Goal: Information Seeking & Learning: Learn about a topic

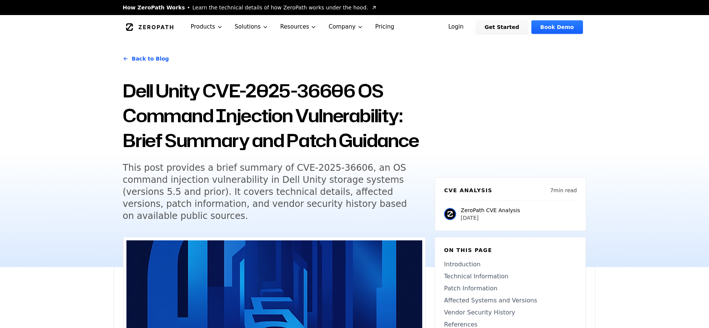
click at [83, 204] on div "Back to Blog Dell Unity CVE-2025-36606 OS Command Injection Vulnerability: Brie…" at bounding box center [354, 153] width 709 height 228
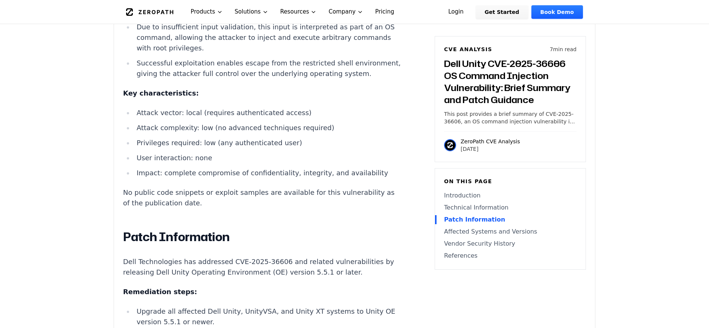
scroll to position [1006, 0]
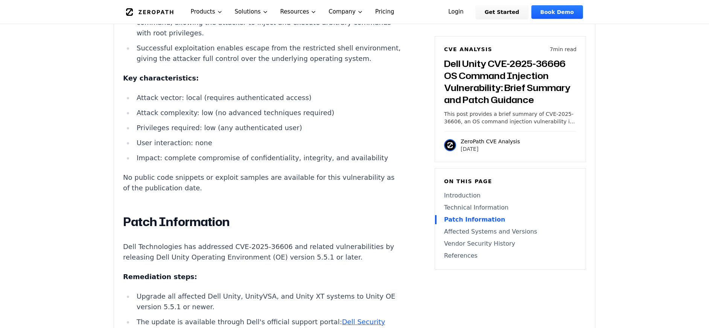
scroll to position [956, 0]
